Goal: Task Accomplishment & Management: Use online tool/utility

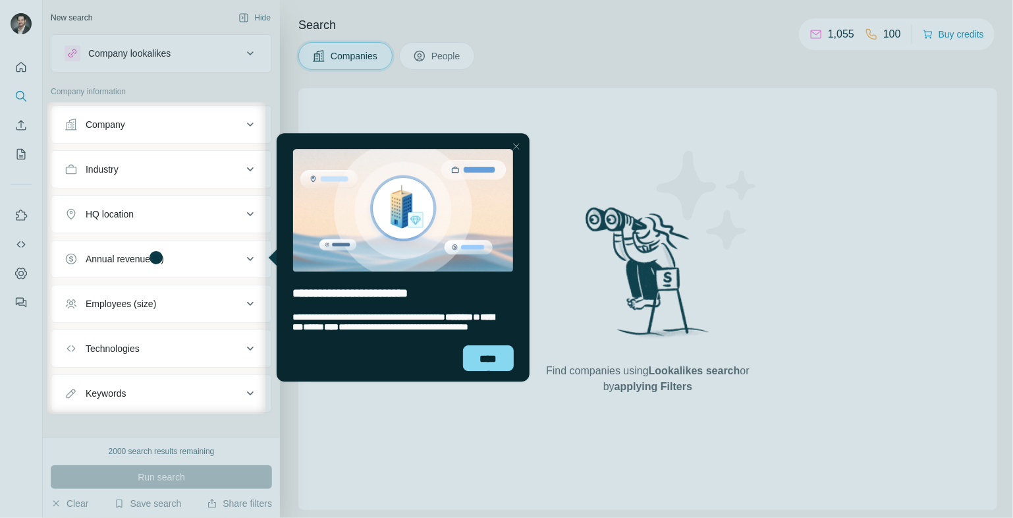
click at [484, 102] on div at bounding box center [640, 258] width 748 height 312
click at [483, 361] on div "******" at bounding box center [488, 358] width 51 height 26
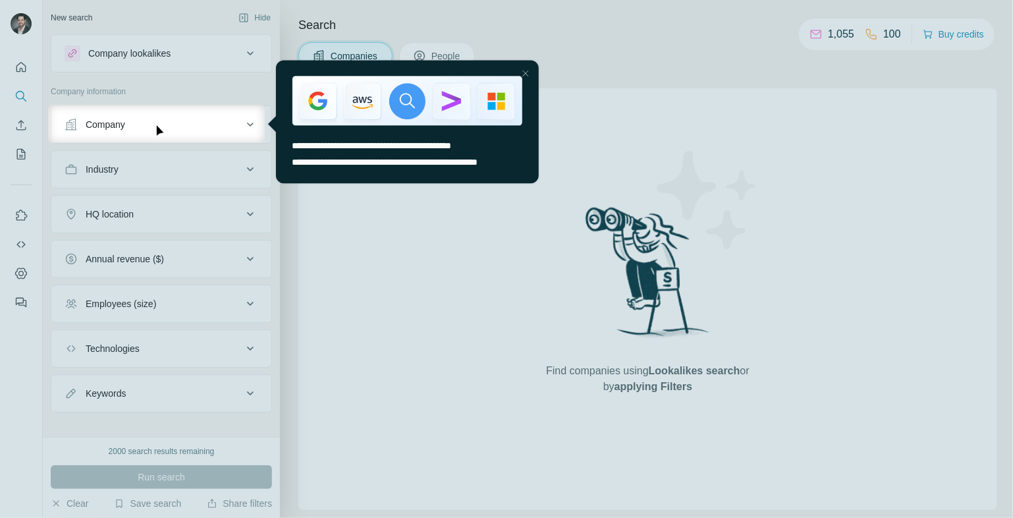
click at [418, 261] on div at bounding box center [506, 330] width 1013 height 375
click at [611, 121] on div at bounding box center [639, 124] width 748 height 38
click at [613, 81] on div at bounding box center [506, 52] width 1013 height 105
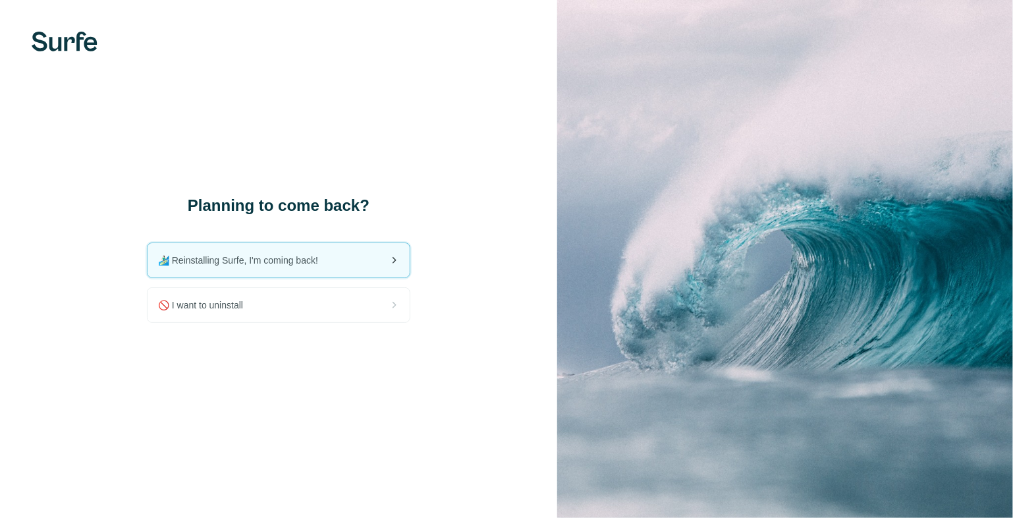
click at [293, 266] on span "🏄🏻‍♂️ Reinstalling Surfe, I'm coming back!" at bounding box center [243, 260] width 171 height 13
click at [394, 264] on icon at bounding box center [394, 260] width 16 height 16
click at [275, 259] on span "🏄🏻‍♂️ Reinstalling Surfe, I'm coming back!" at bounding box center [243, 260] width 171 height 13
click at [294, 257] on span "🏄🏻‍♂️ Reinstalling Surfe, I'm coming back!" at bounding box center [243, 260] width 171 height 13
